Goal: Task Accomplishment & Management: Use online tool/utility

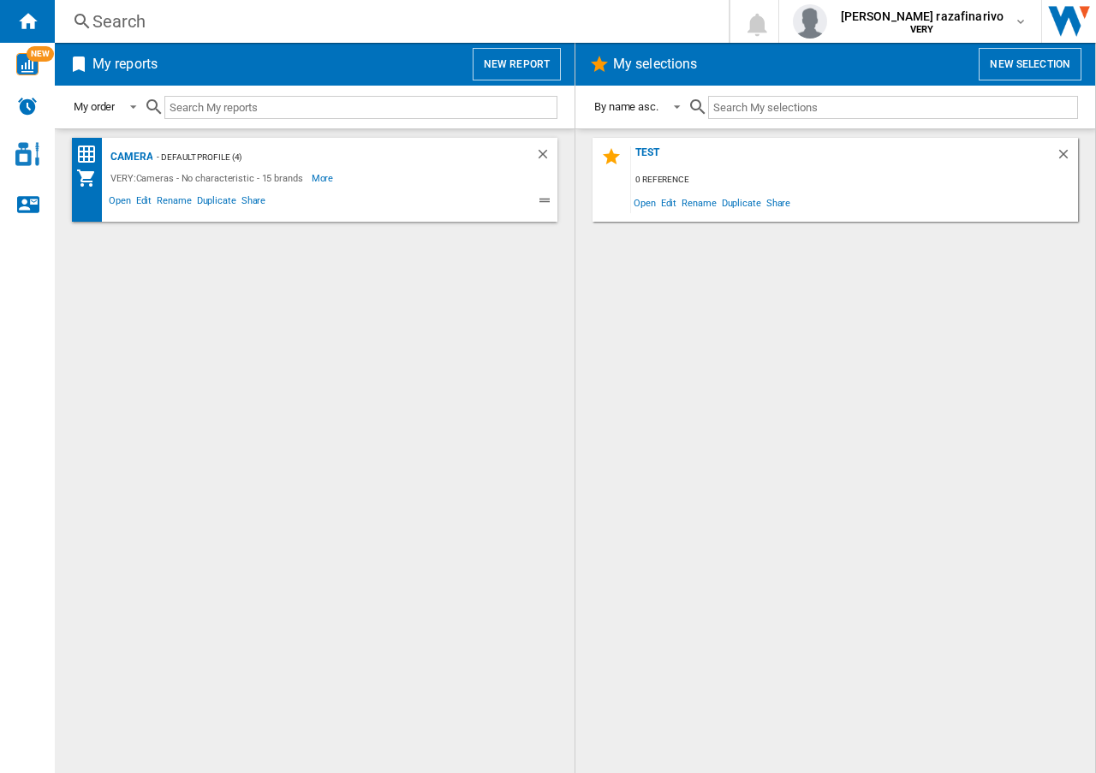
click at [496, 317] on div "Camera - Default profile (4) VERY:Cameras - No characteristic - 15 brands More …" at bounding box center [314, 451] width 485 height 627
click at [524, 75] on button "New report" at bounding box center [517, 64] width 88 height 33
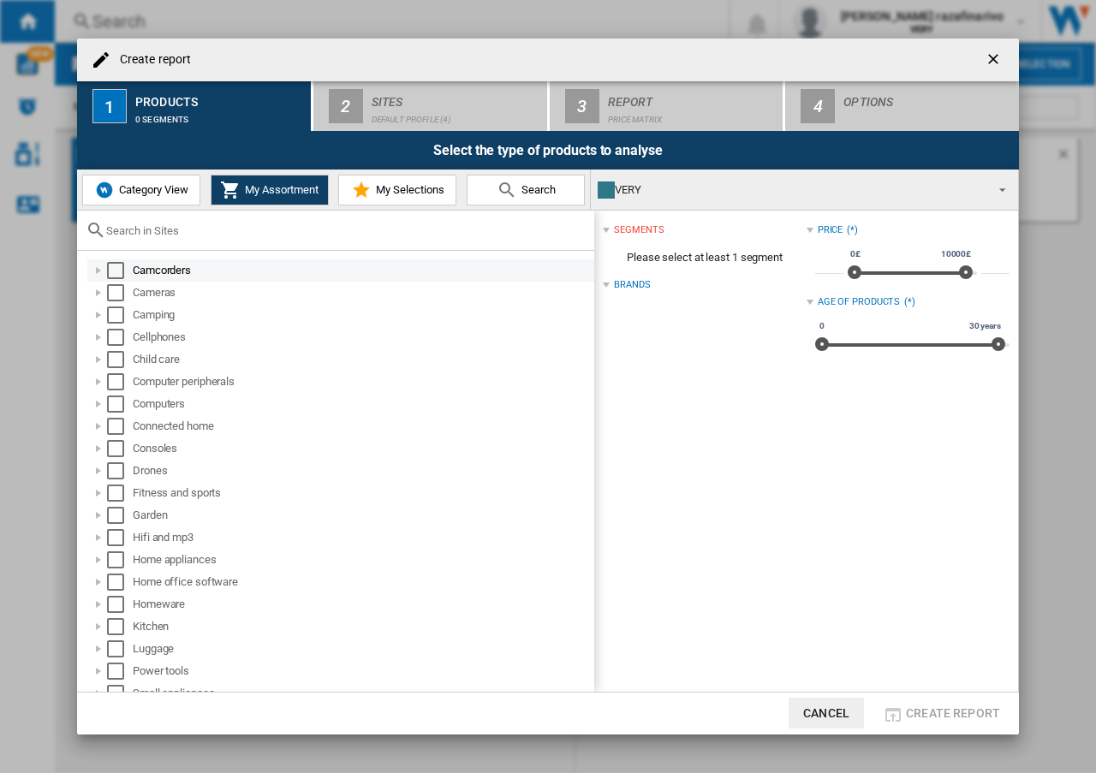
click at [93, 271] on div at bounding box center [98, 270] width 17 height 17
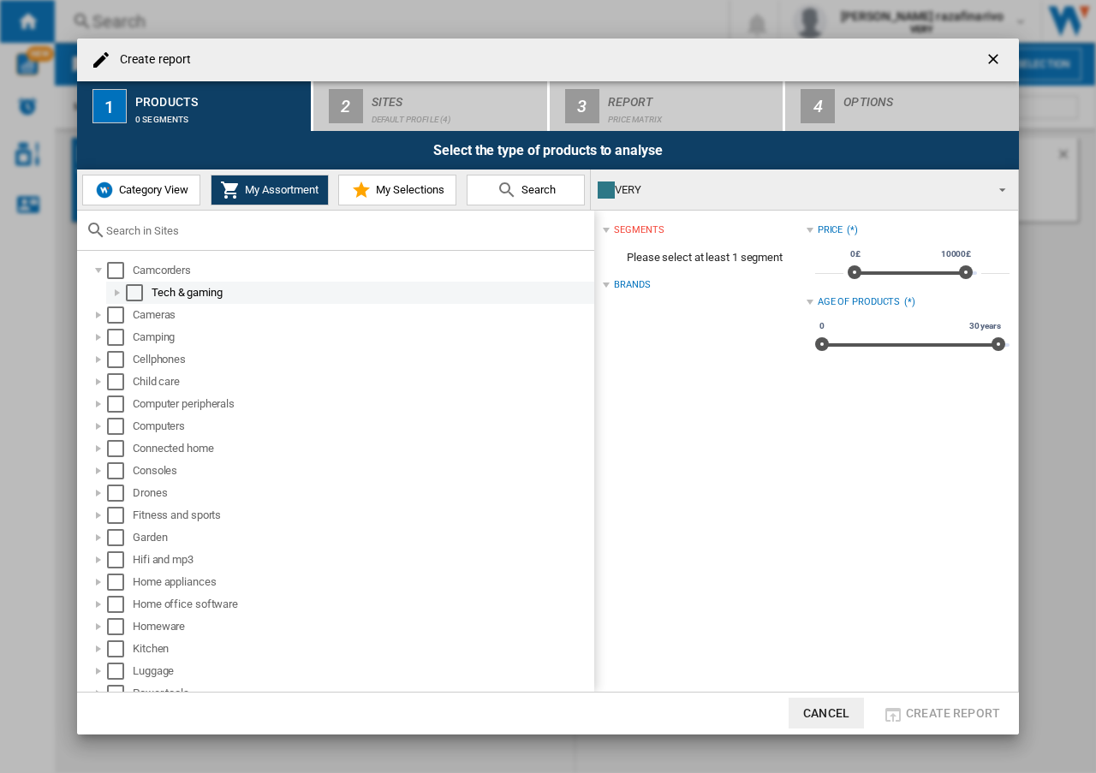
click at [121, 301] on div at bounding box center [117, 292] width 17 height 17
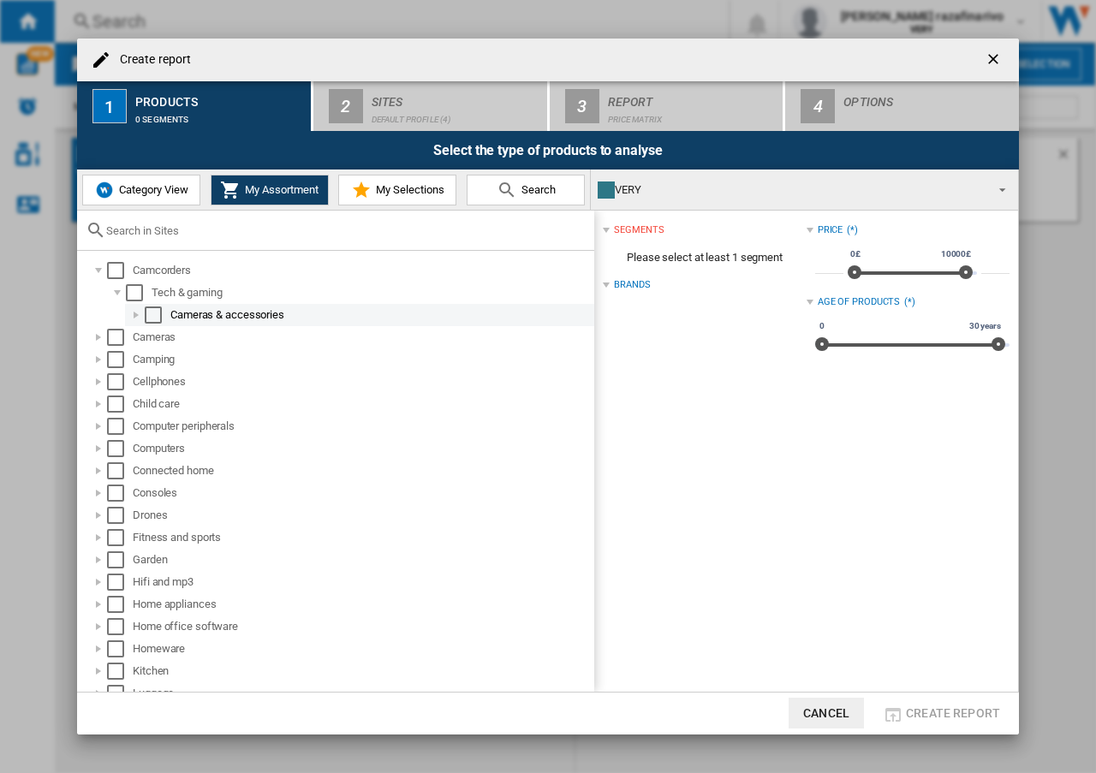
click at [136, 319] on div at bounding box center [136, 315] width 17 height 17
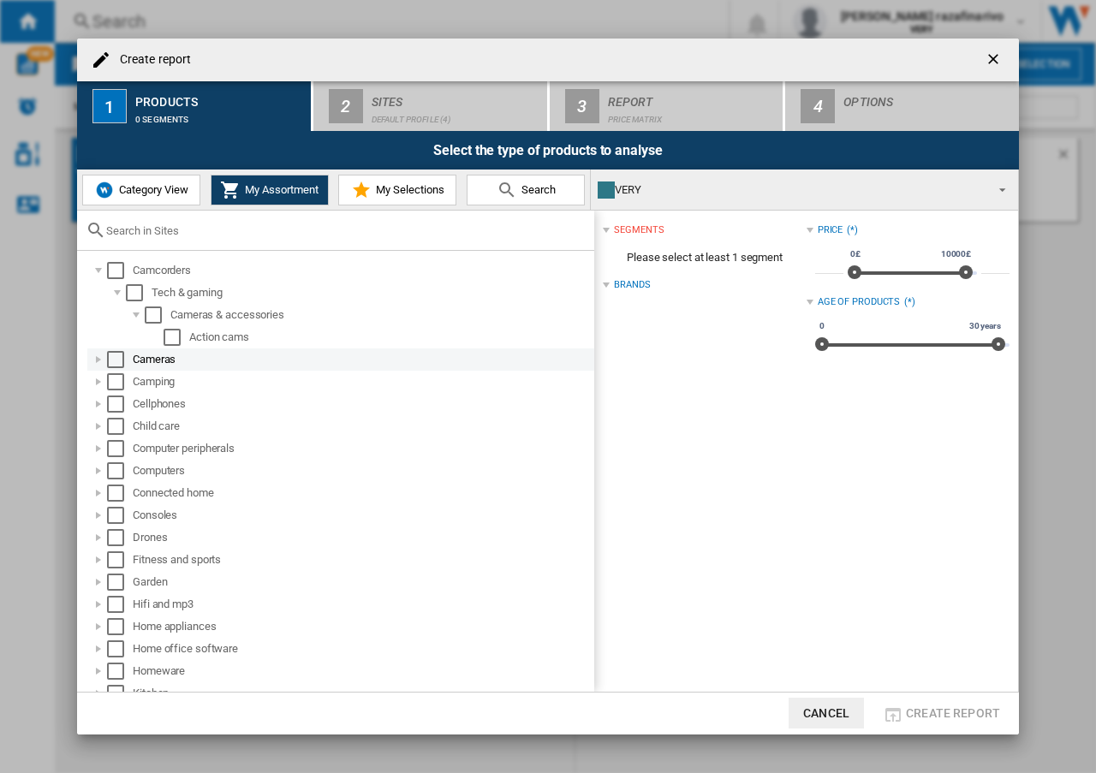
drag, startPoint x: 169, startPoint y: 342, endPoint x: 189, endPoint y: 361, distance: 27.9
click at [169, 342] on div "Select" at bounding box center [172, 337] width 17 height 17
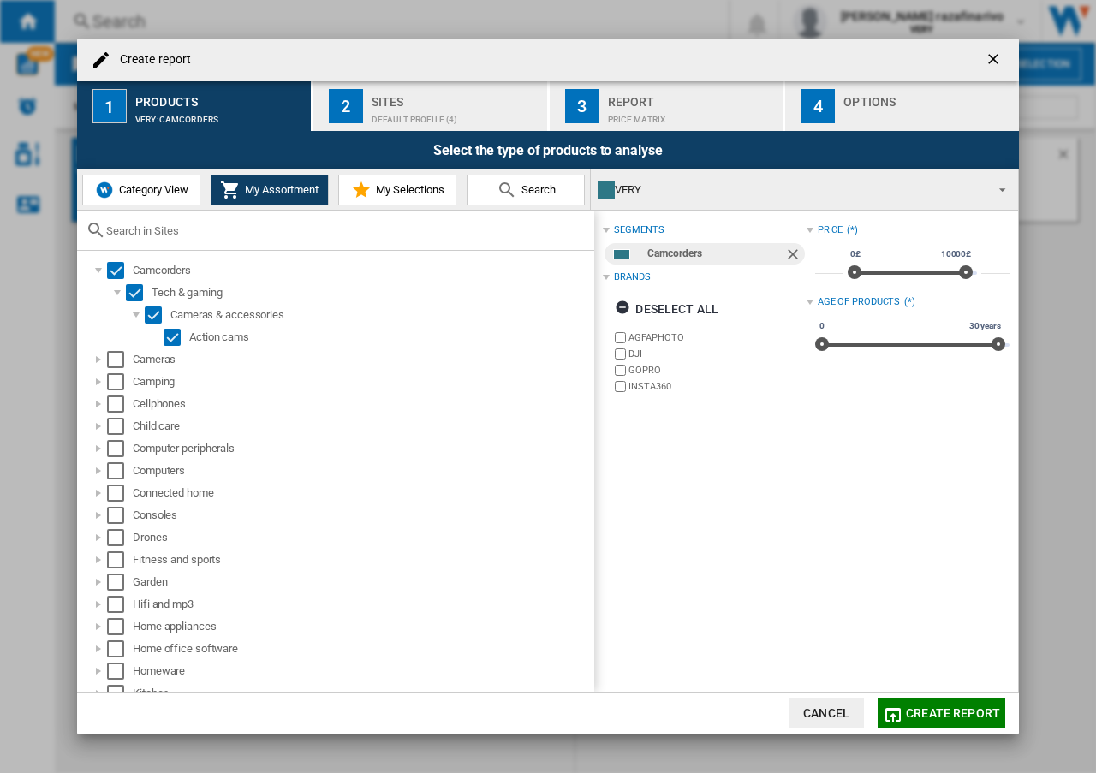
click at [415, 103] on div "Sites" at bounding box center [456, 97] width 169 height 18
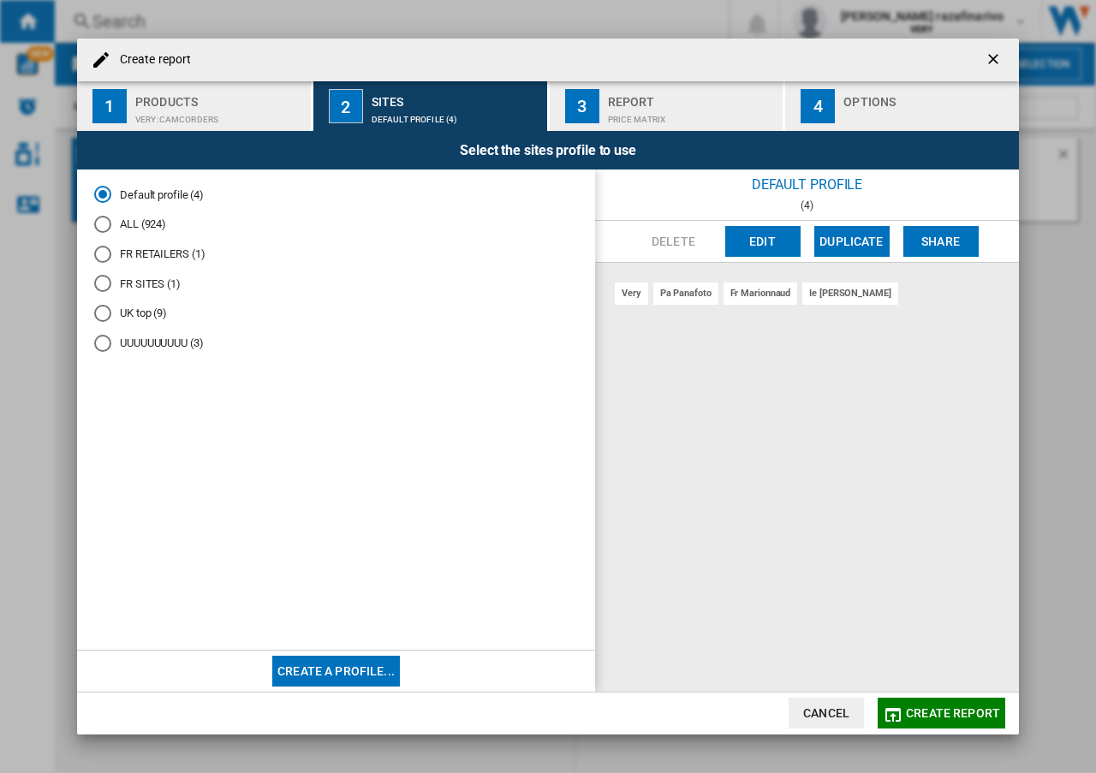
click at [636, 110] on div "Price Matrix" at bounding box center [692, 115] width 169 height 18
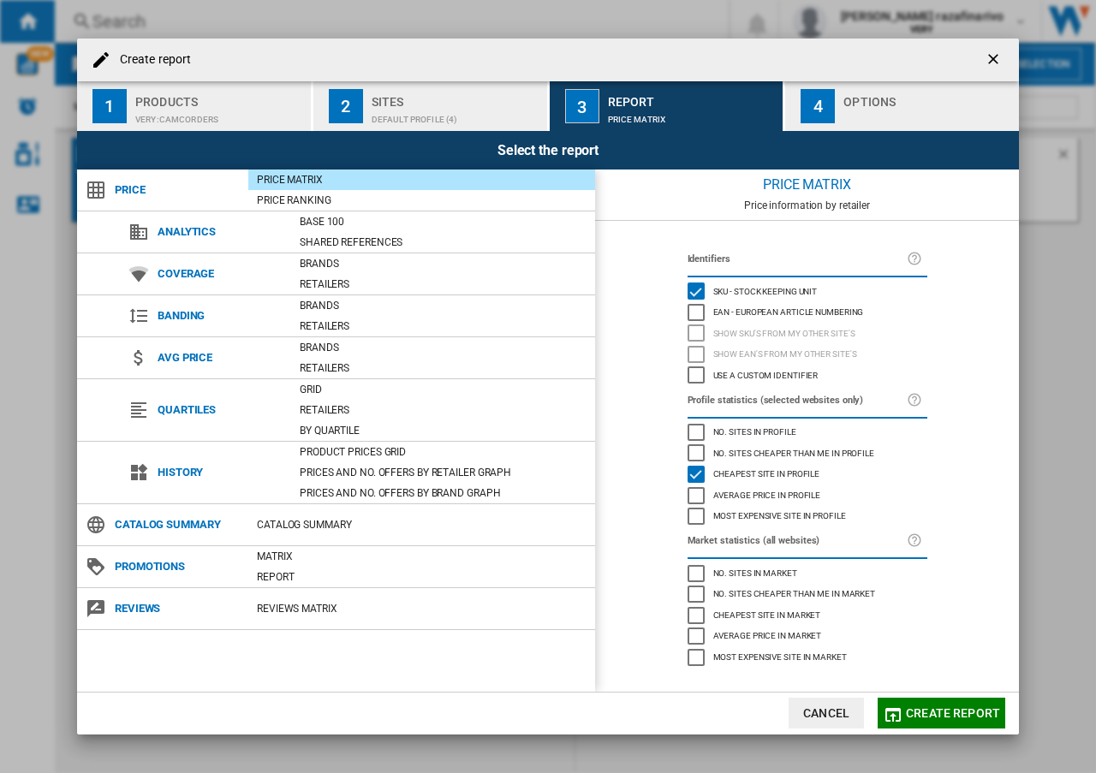
click at [696, 378] on div "Use a custom identifier" at bounding box center [696, 374] width 17 height 17
click at [639, 269] on div "Identifiers SKU - Stock Keeping Unit EAN - European Article Numbering Show SKU'…" at bounding box center [807, 456] width 424 height 471
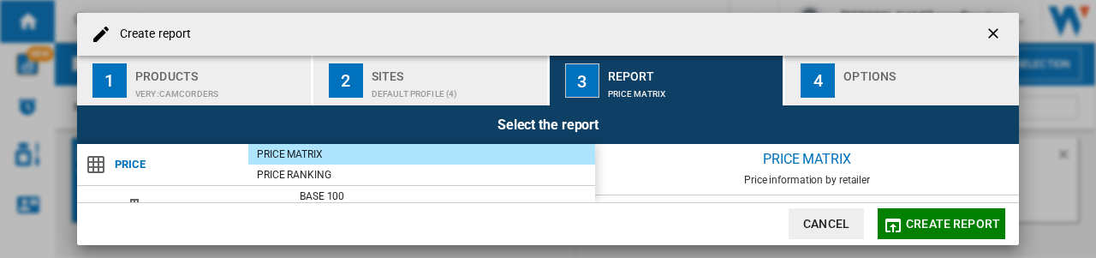
click at [902, 256] on div "Create report 1 Products VERY:Camcorders 2 Sites Default profile (4) 3 Report P…" at bounding box center [548, 129] width 1096 height 258
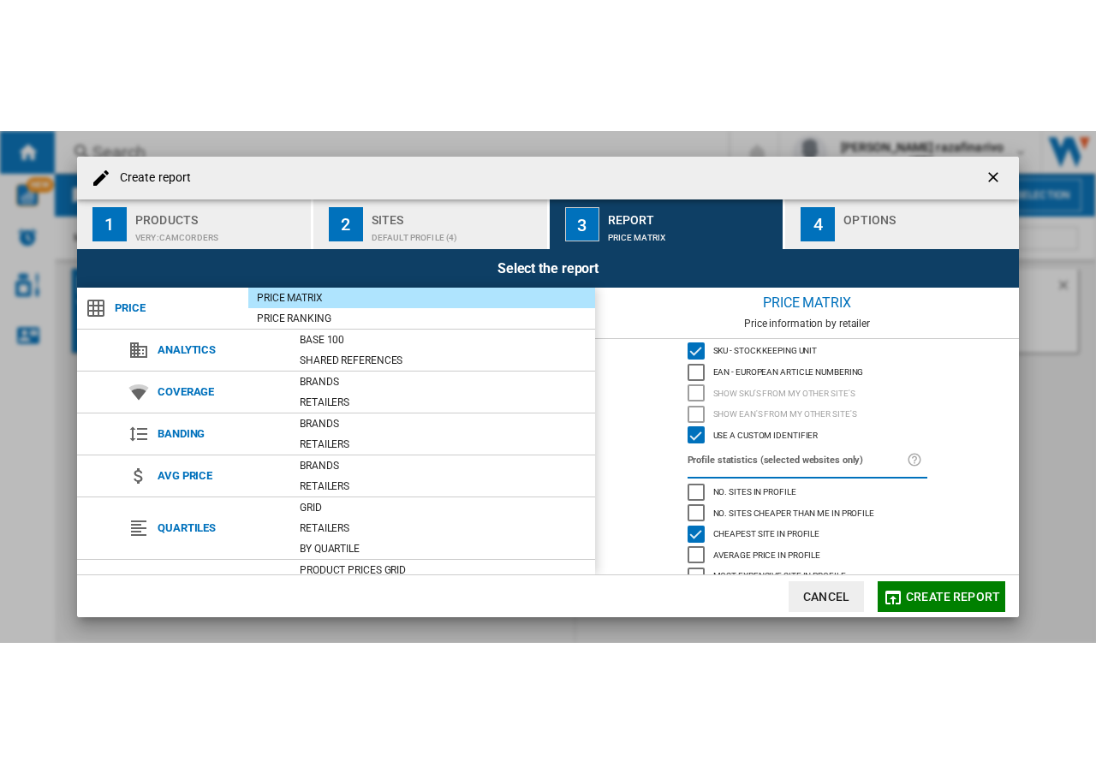
scroll to position [5, 0]
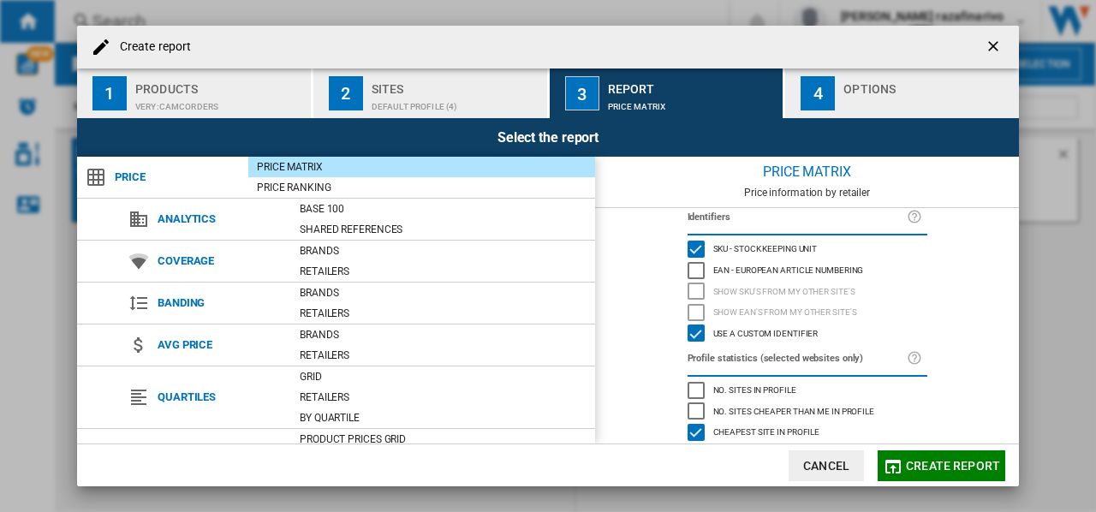
click at [933, 466] on span "Create report" at bounding box center [953, 466] width 94 height 14
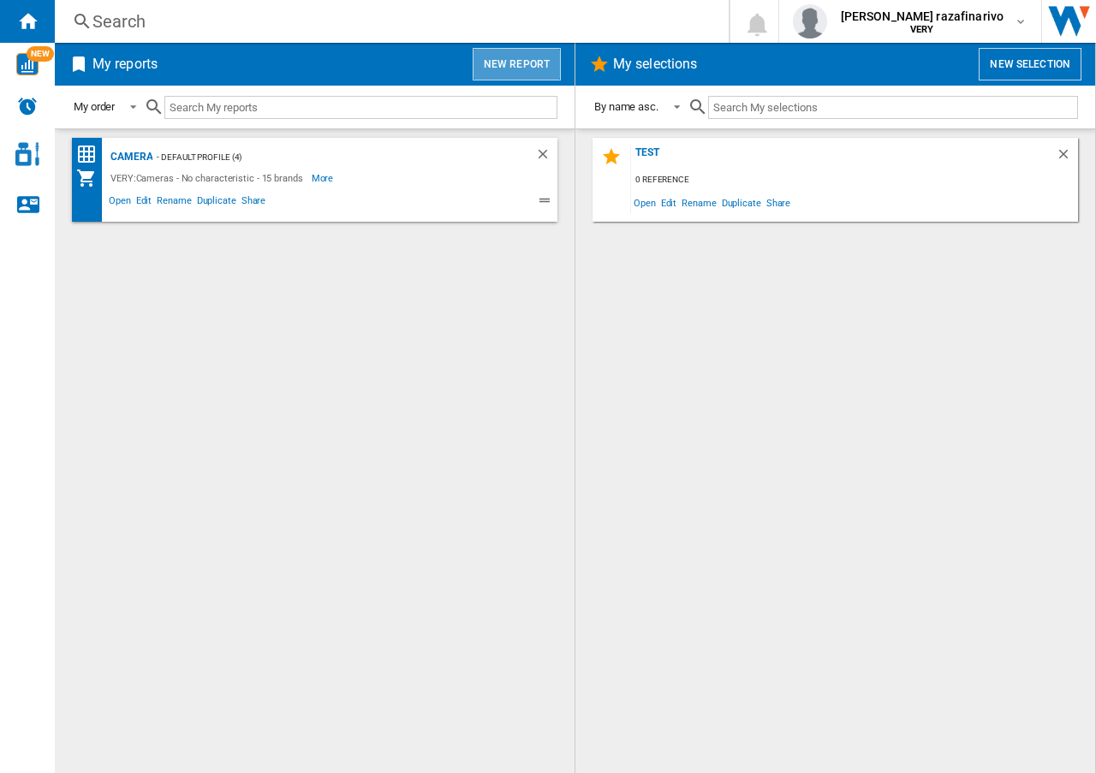
click at [524, 62] on button "New report" at bounding box center [517, 64] width 88 height 33
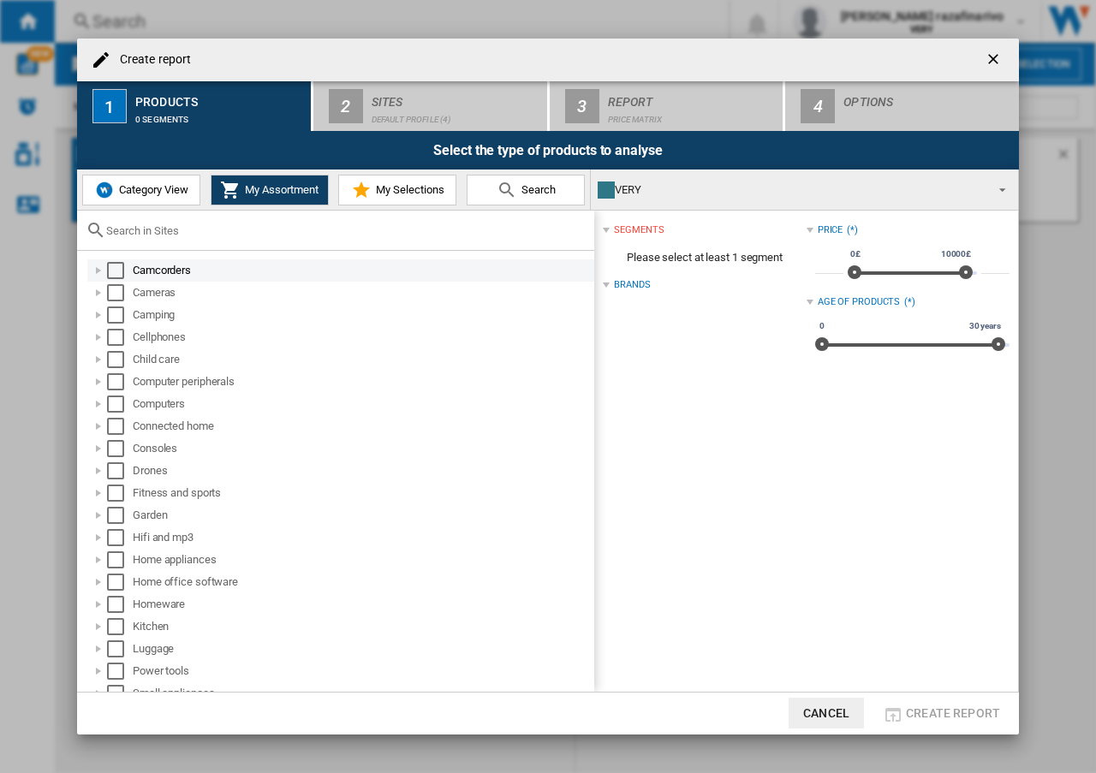
click at [99, 275] on div at bounding box center [98, 270] width 17 height 17
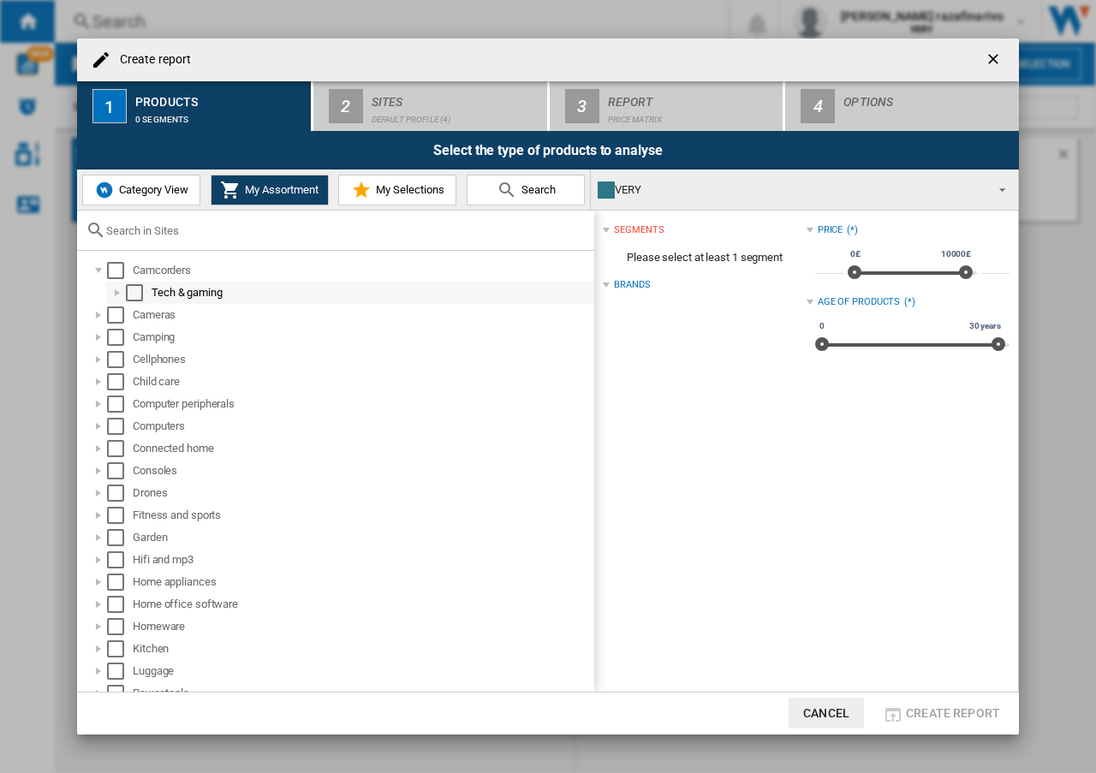
click at [116, 295] on div at bounding box center [117, 292] width 17 height 17
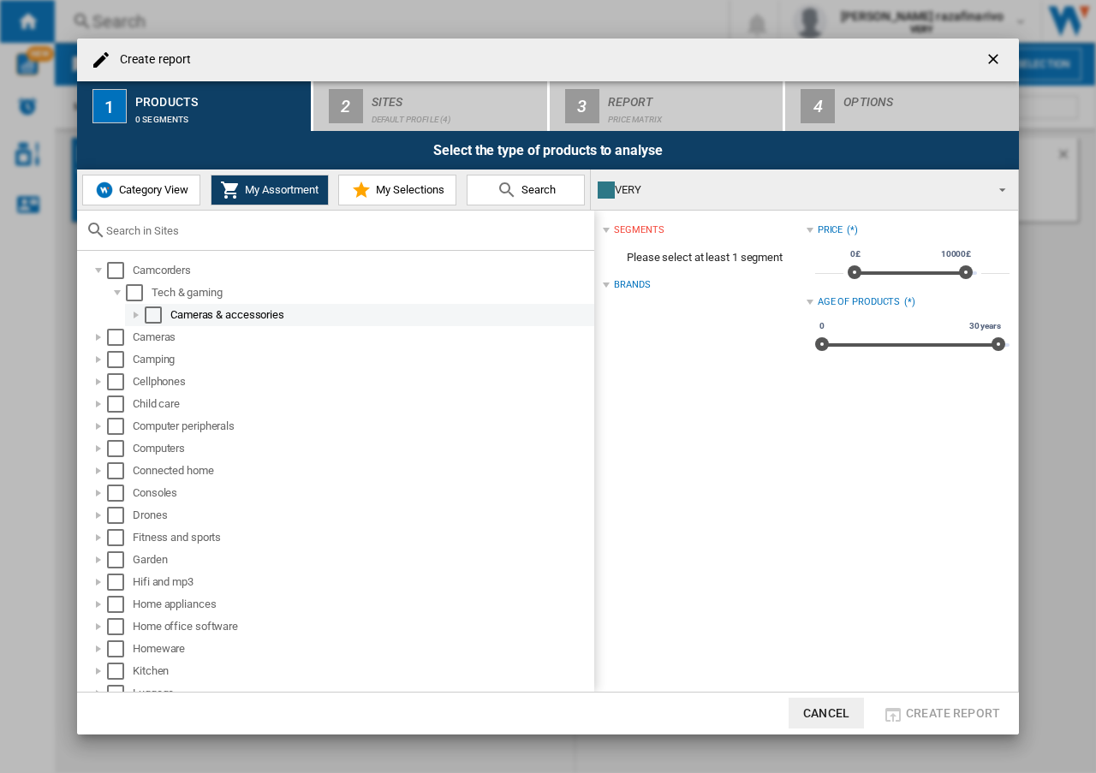
click at [129, 313] on div at bounding box center [136, 315] width 17 height 17
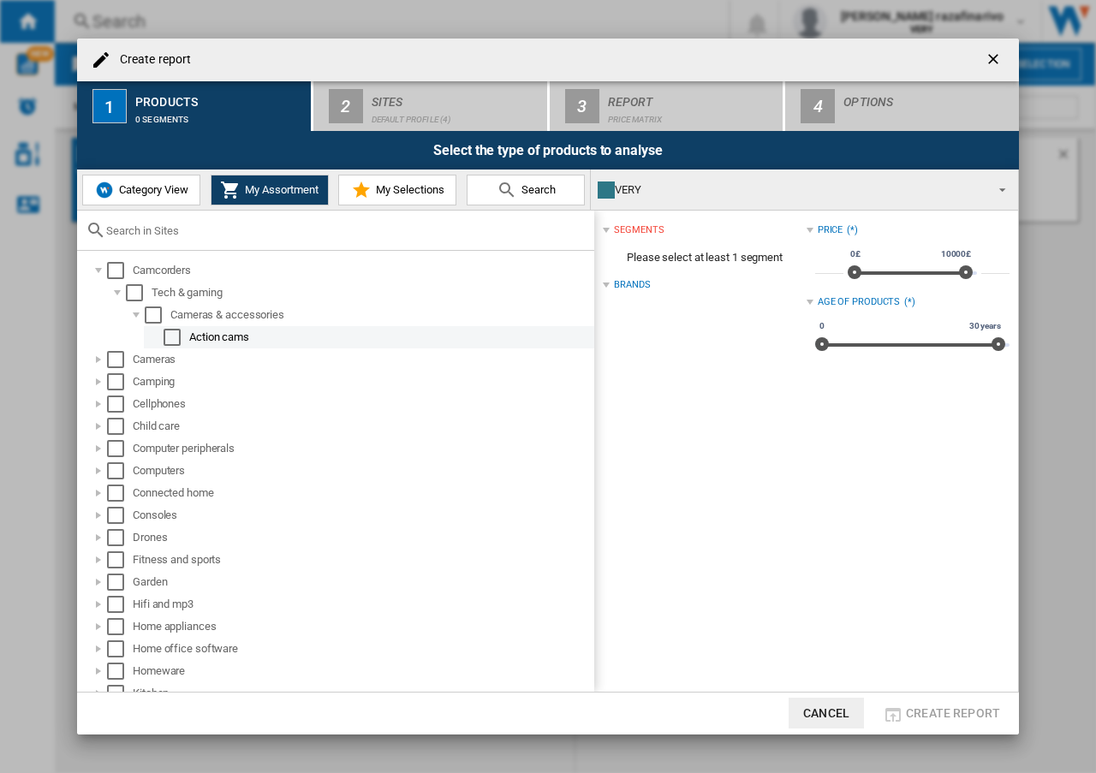
click at [150, 338] on div at bounding box center [154, 337] width 17 height 17
click at [172, 339] on div "Select" at bounding box center [172, 337] width 17 height 17
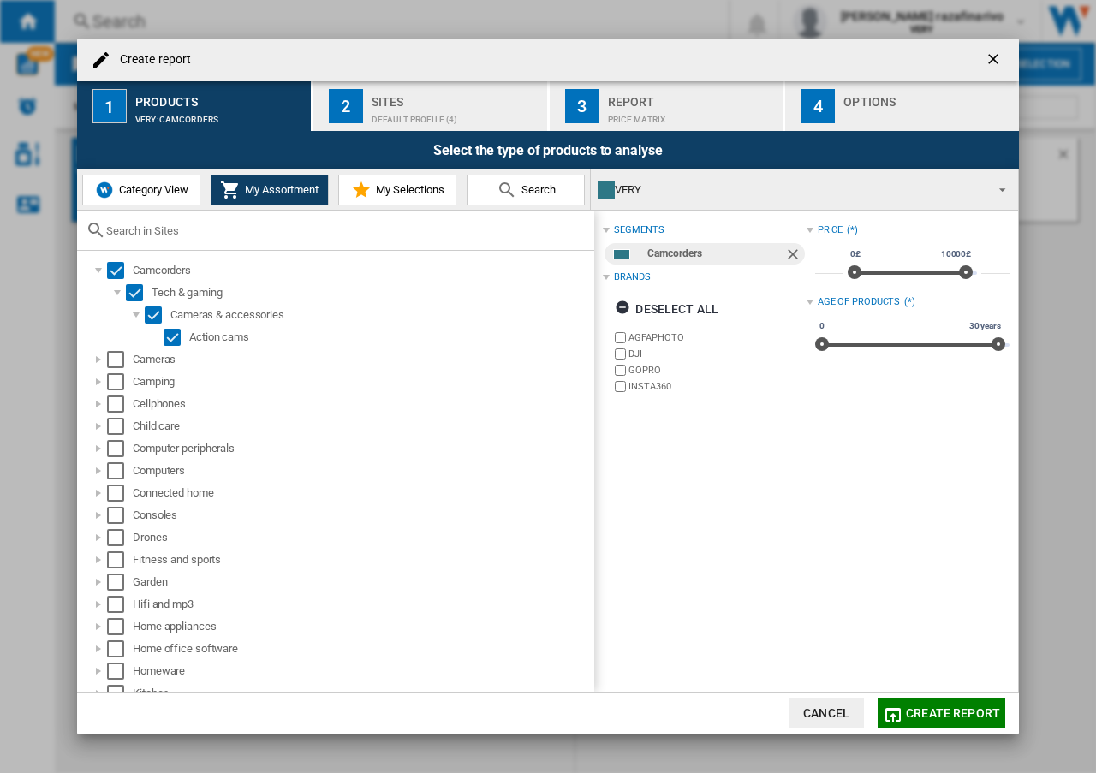
click at [438, 113] on div "Default profile (4)" at bounding box center [456, 115] width 169 height 18
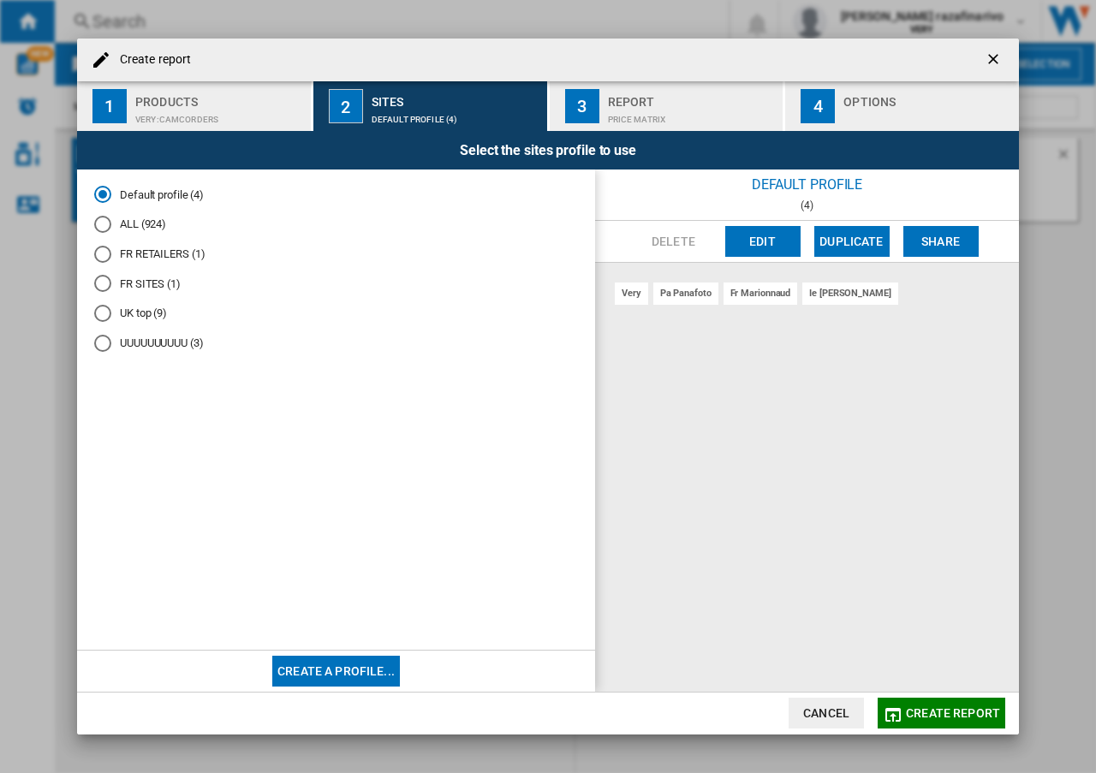
click at [650, 103] on div "Report" at bounding box center [692, 97] width 169 height 18
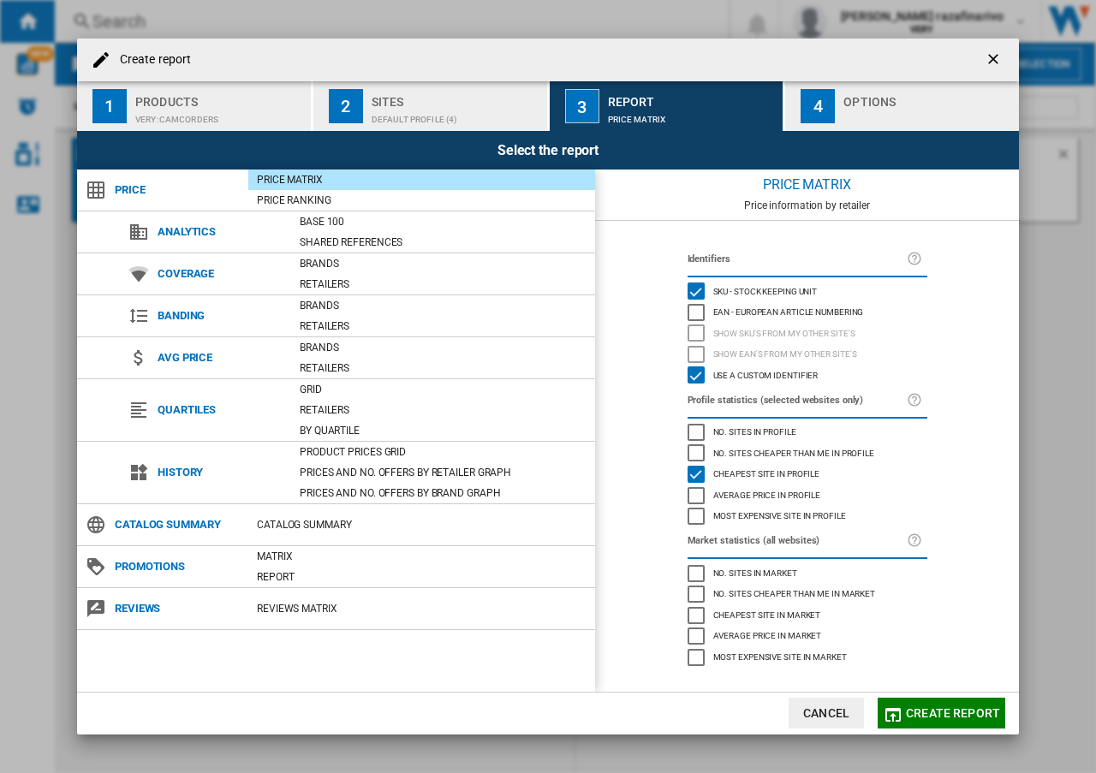
click at [698, 378] on div "Use a custom identifier" at bounding box center [696, 374] width 17 height 17
click at [927, 713] on span "Create report" at bounding box center [953, 713] width 94 height 14
